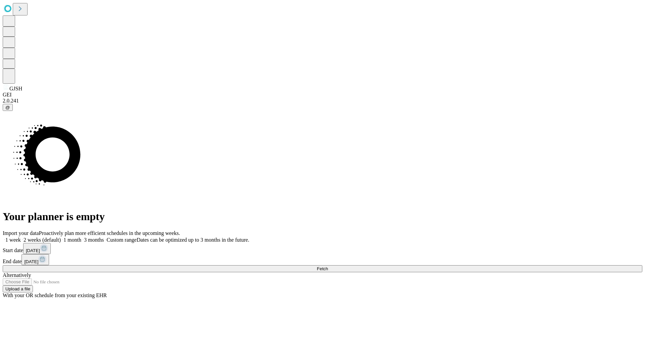
click at [328, 266] on span "Fetch" at bounding box center [322, 268] width 11 height 5
